Goal: Transaction & Acquisition: Download file/media

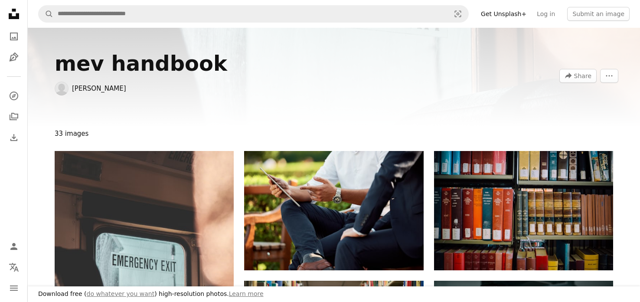
scroll to position [282, 0]
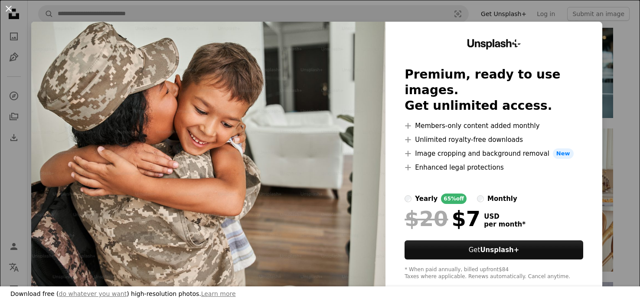
click at [10, 9] on button "An X shape" at bounding box center [8, 8] width 10 height 10
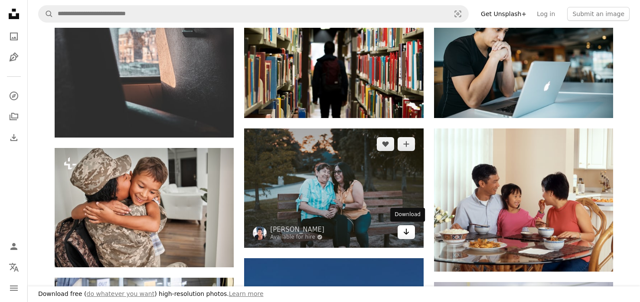
click at [410, 233] on link "Arrow pointing down" at bounding box center [406, 232] width 17 height 14
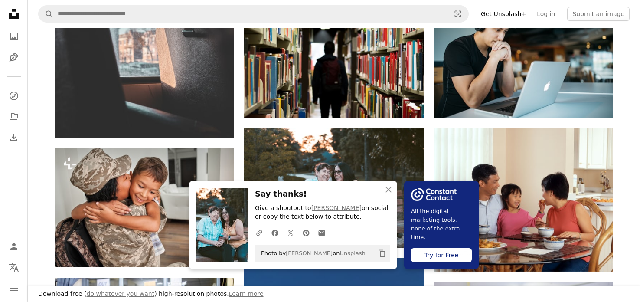
click at [387, 190] on icon "An X shape" at bounding box center [388, 189] width 10 height 10
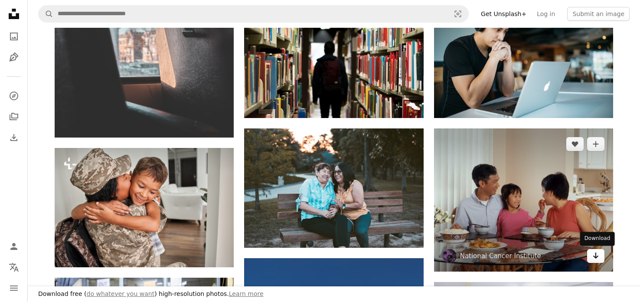
click at [593, 259] on icon "Arrow pointing down" at bounding box center [595, 255] width 7 height 10
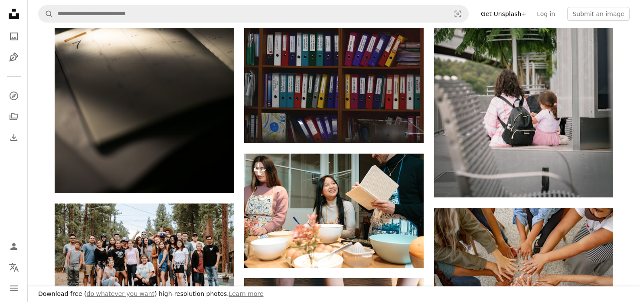
scroll to position [767, 0]
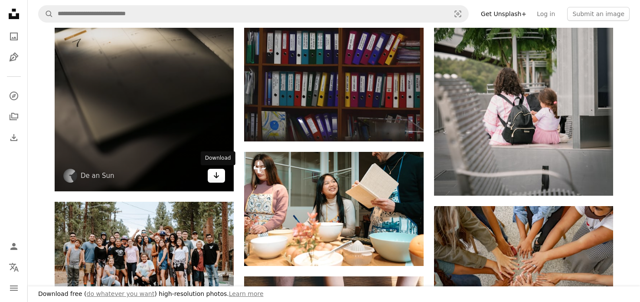
click at [213, 175] on icon "Arrow pointing down" at bounding box center [216, 175] width 7 height 10
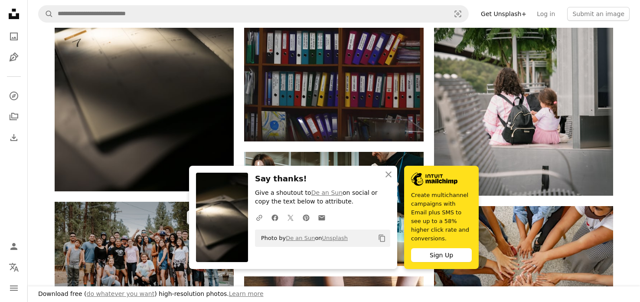
click at [138, 253] on img at bounding box center [144, 259] width 179 height 114
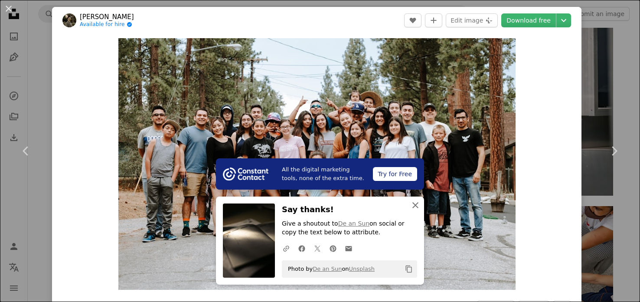
click at [417, 202] on icon "An X shape" at bounding box center [415, 205] width 10 height 10
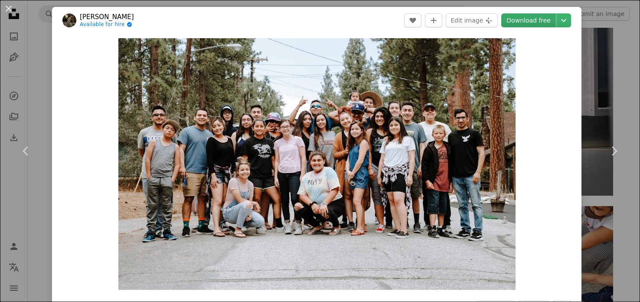
click at [526, 20] on link "Download free" at bounding box center [528, 20] width 55 height 14
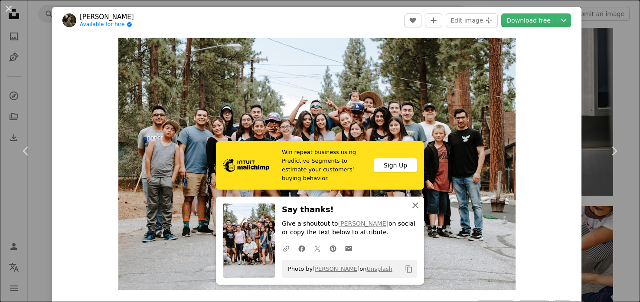
click at [412, 203] on icon "An X shape" at bounding box center [415, 205] width 10 height 10
